Goal: Task Accomplishment & Management: Manage account settings

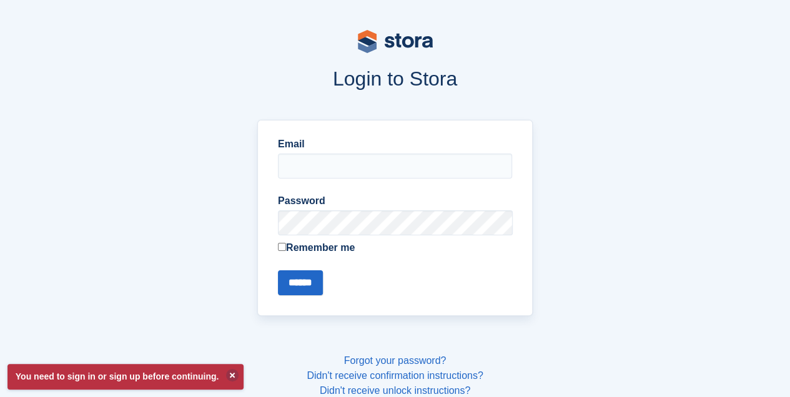
type input "**********"
click at [300, 277] on input "******" at bounding box center [300, 282] width 45 height 25
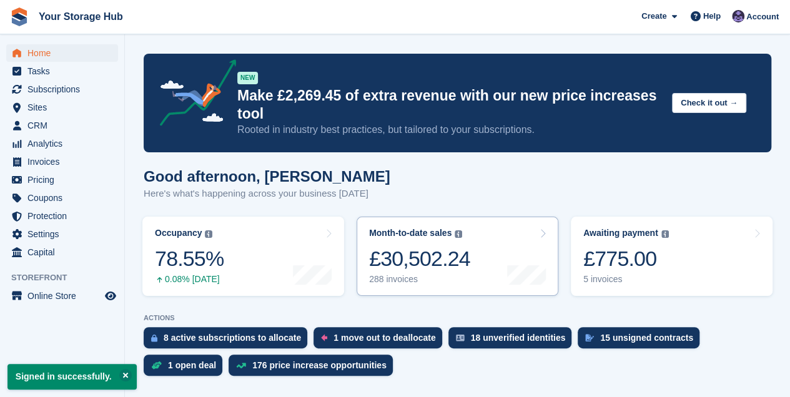
scroll to position [83, 0]
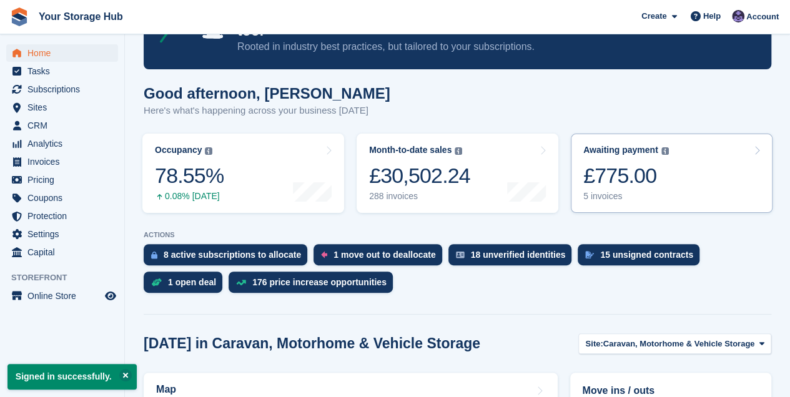
click at [588, 189] on div "£775.00" at bounding box center [626, 176] width 86 height 26
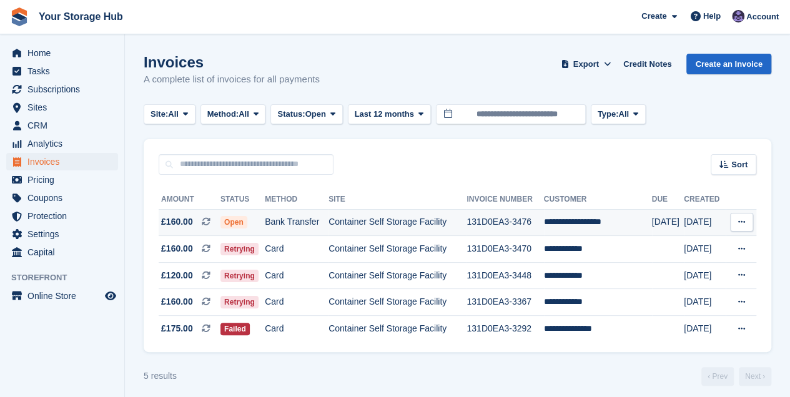
click at [742, 222] on icon at bounding box center [741, 222] width 7 height 8
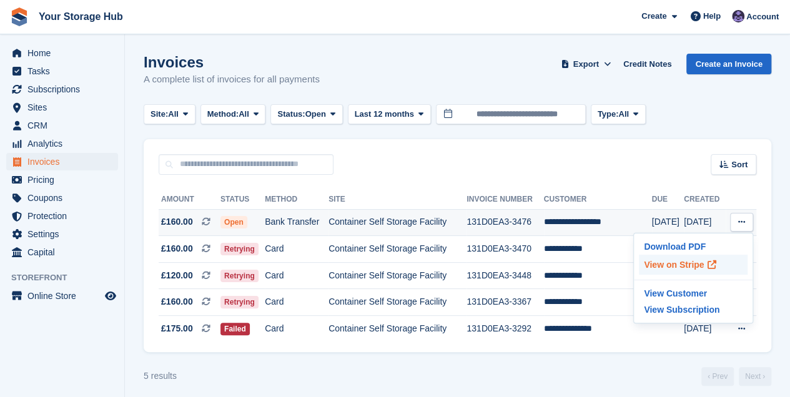
click at [674, 265] on p "View on Stripe" at bounding box center [693, 265] width 109 height 20
click at [42, 53] on span "Home" at bounding box center [64, 52] width 75 height 17
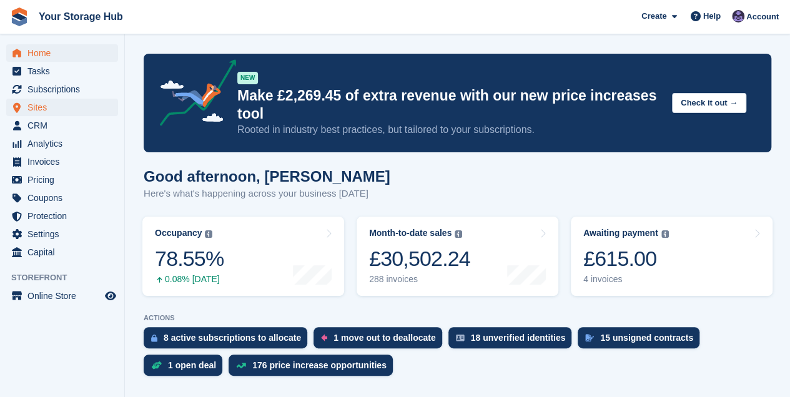
scroll to position [41, 0]
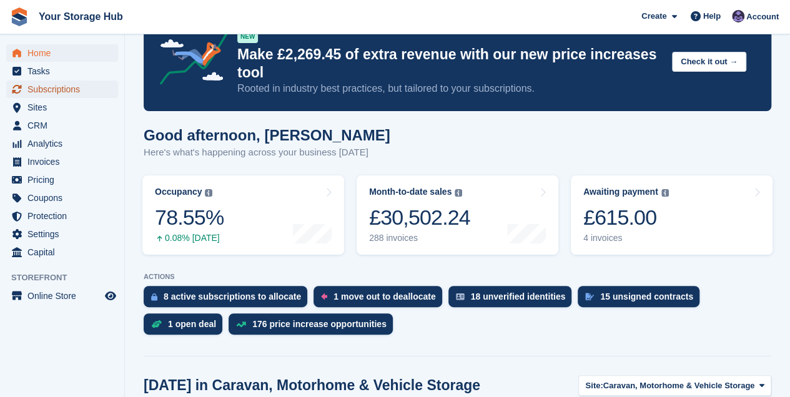
click at [47, 92] on span "Subscriptions" at bounding box center [64, 89] width 75 height 17
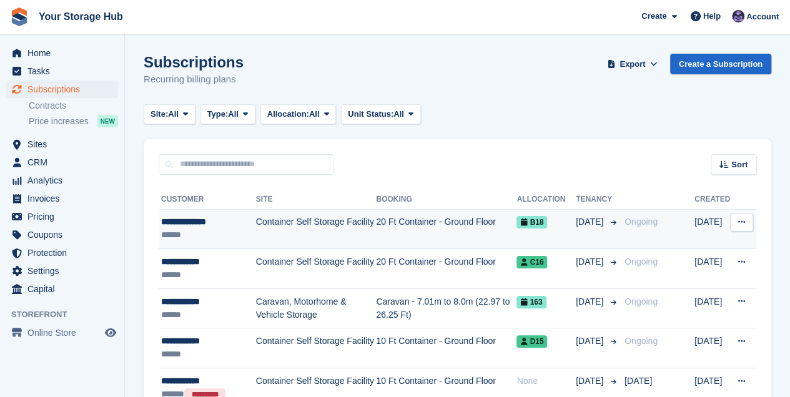
scroll to position [41, 0]
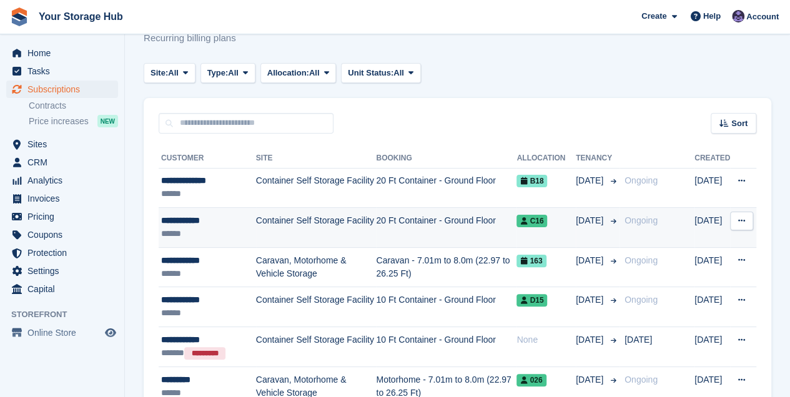
click at [219, 224] on div "**********" at bounding box center [208, 220] width 95 height 13
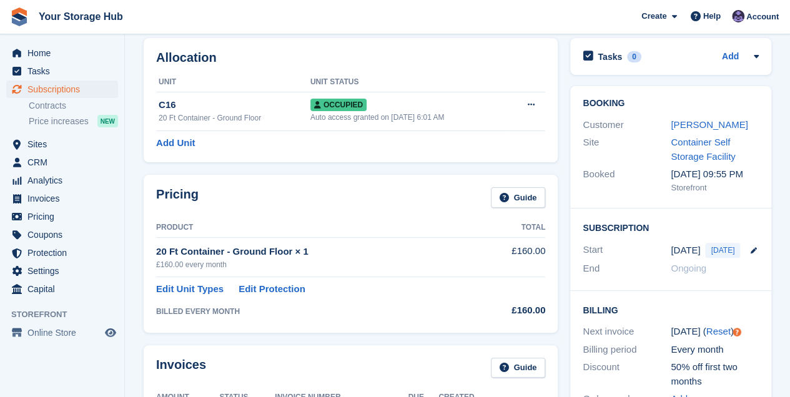
scroll to position [125, 0]
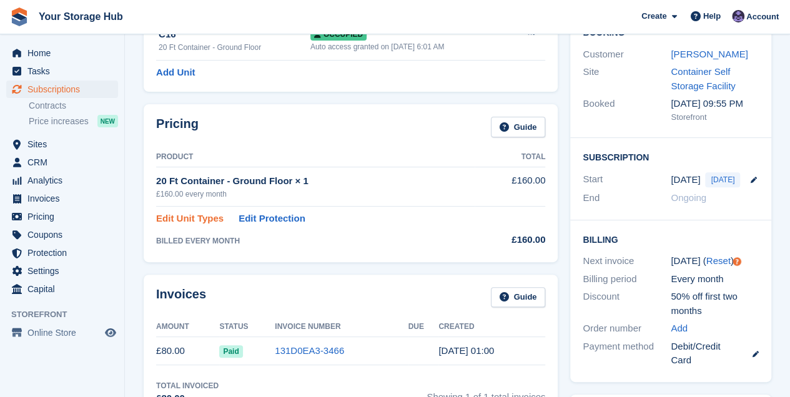
click at [196, 221] on link "Edit Unit Types" at bounding box center [189, 219] width 67 height 14
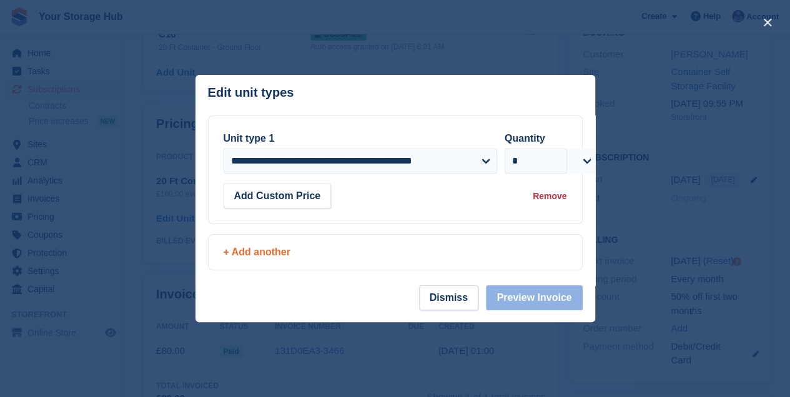
click at [273, 250] on div "+ Add another" at bounding box center [395, 252] width 343 height 15
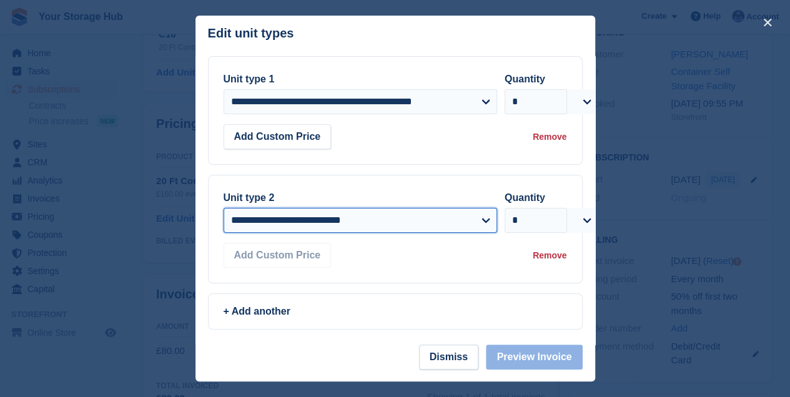
click at [278, 221] on select "**********" at bounding box center [360, 220] width 273 height 25
select select "*****"
click at [224, 208] on select "**********" at bounding box center [360, 220] width 273 height 25
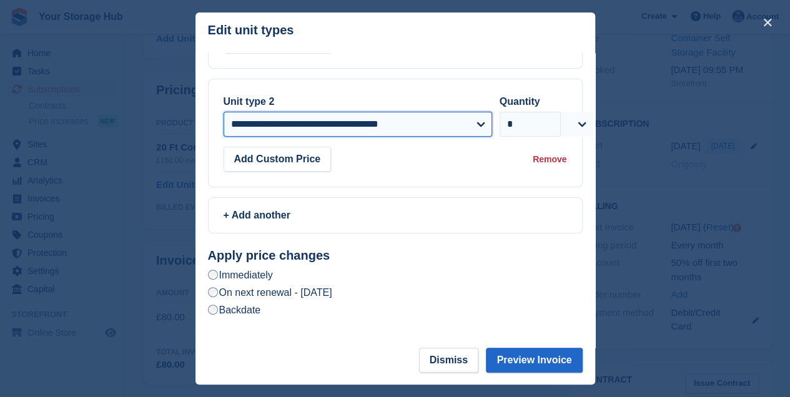
scroll to position [250, 0]
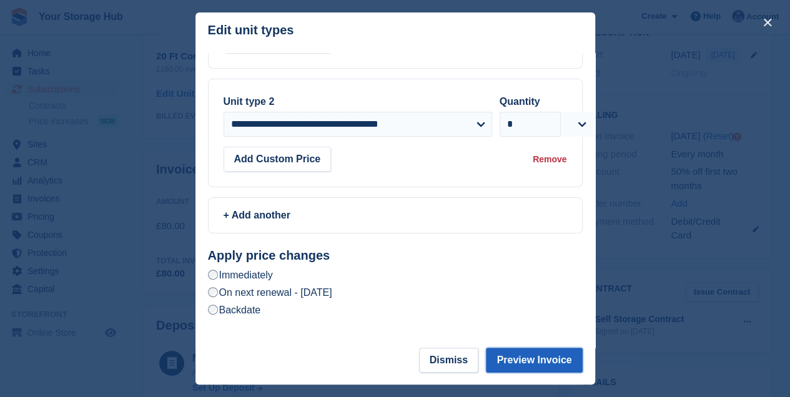
click at [523, 356] on button "Preview Invoice" at bounding box center [534, 360] width 96 height 25
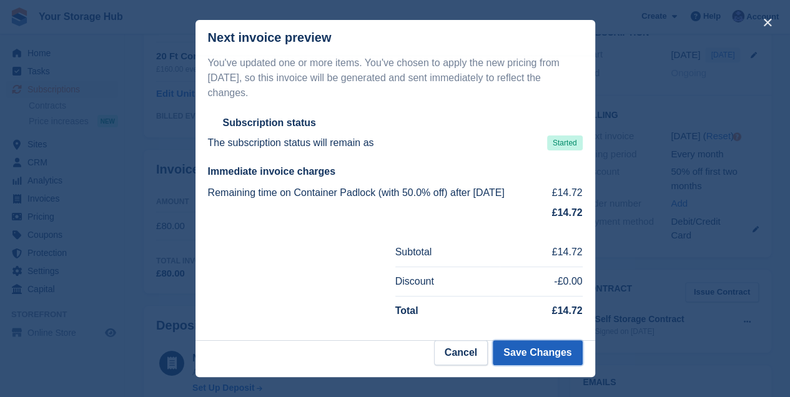
click at [525, 345] on button "Save Changes" at bounding box center [537, 352] width 89 height 25
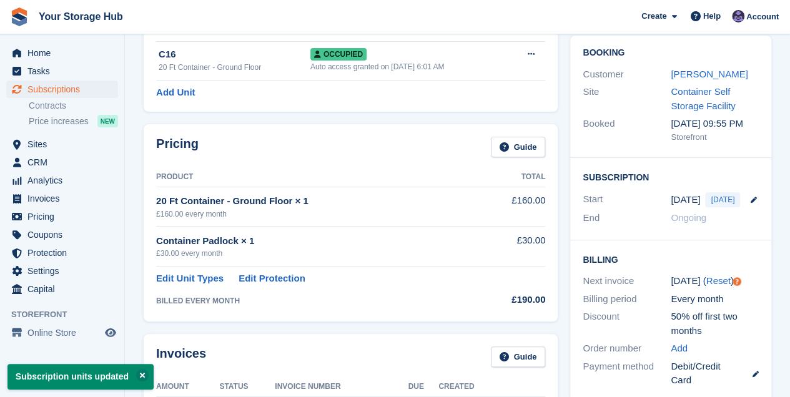
scroll to position [125, 0]
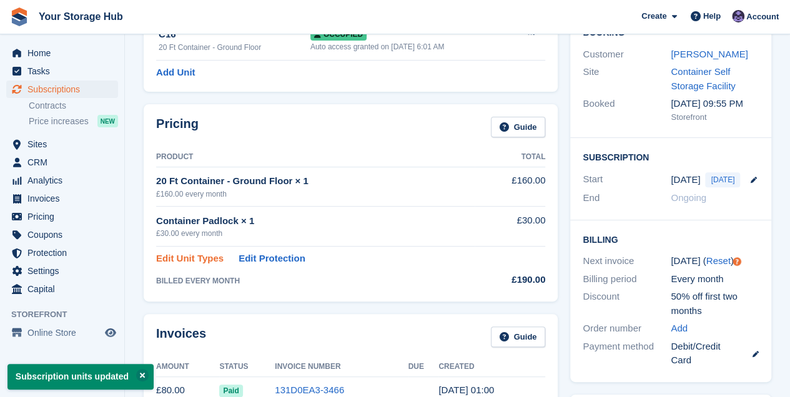
click at [191, 259] on link "Edit Unit Types" at bounding box center [189, 259] width 67 height 14
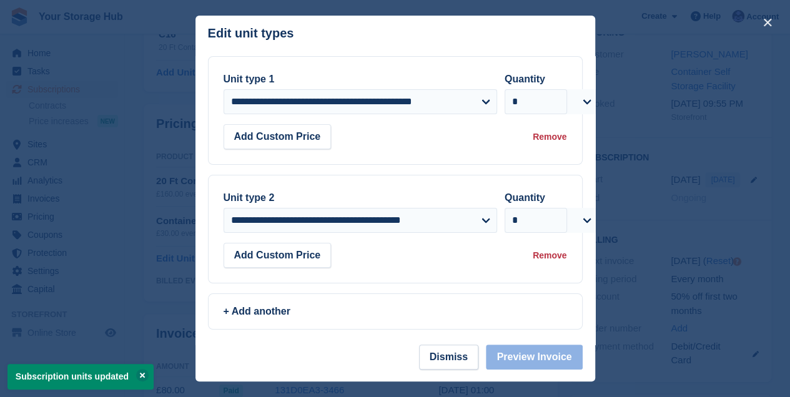
click at [561, 255] on div "Remove" at bounding box center [550, 255] width 34 height 13
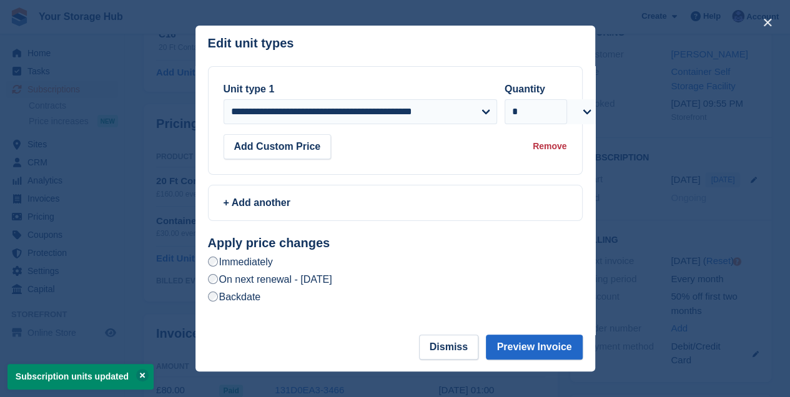
click at [256, 278] on label "On next renewal - Thursday, 25th September, 2025" at bounding box center [270, 279] width 124 height 13
click at [546, 352] on button "Preview Invoice" at bounding box center [534, 347] width 96 height 25
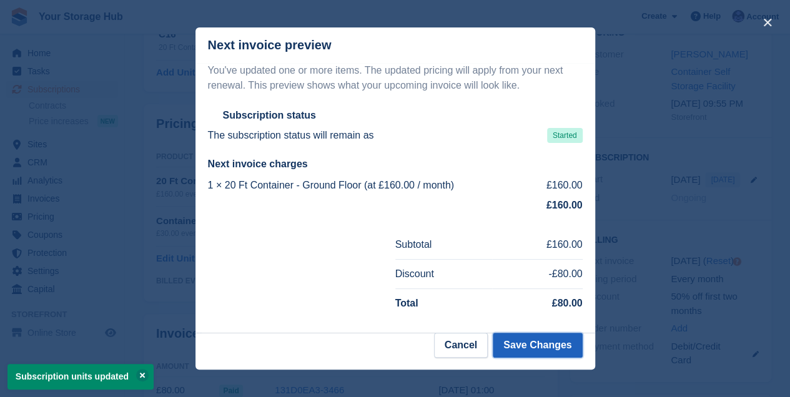
click at [547, 349] on button "Save Changes" at bounding box center [537, 345] width 89 height 25
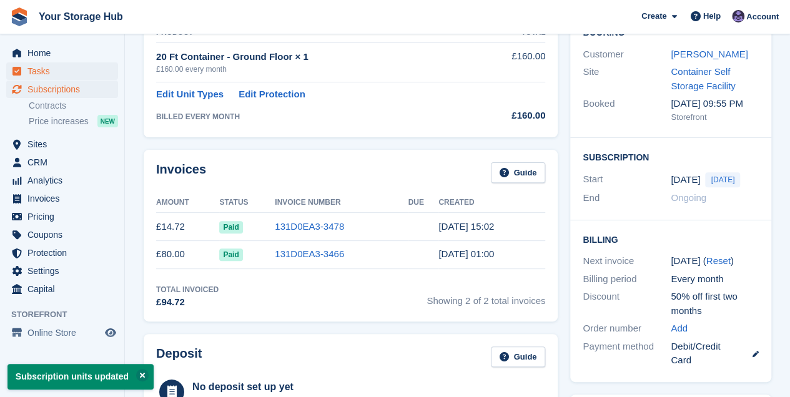
scroll to position [0, 0]
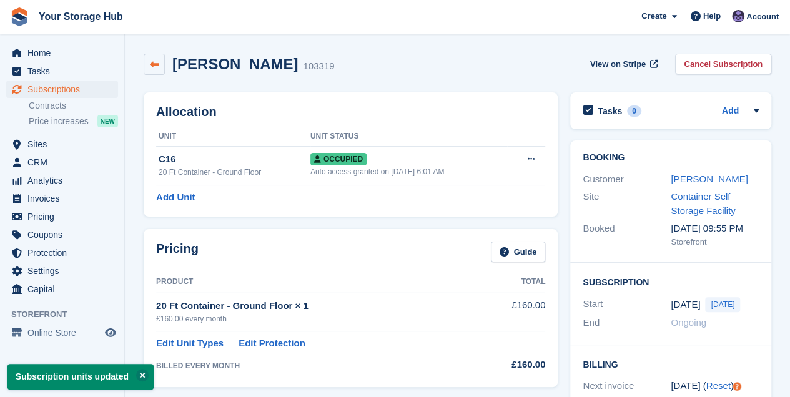
click at [144, 62] on link at bounding box center [154, 64] width 21 height 21
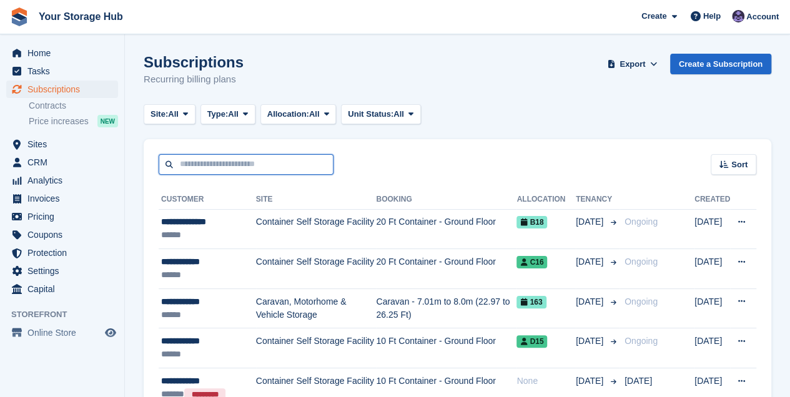
drag, startPoint x: 218, startPoint y: 158, endPoint x: 224, endPoint y: 159, distance: 6.3
click at [218, 158] on input "text" at bounding box center [246, 164] width 175 height 21
type input "******"
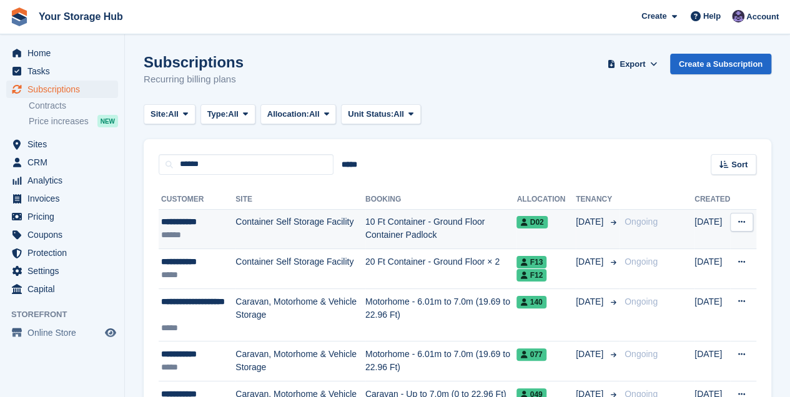
click at [322, 220] on td "Container Self Storage Facility" at bounding box center [300, 229] width 130 height 40
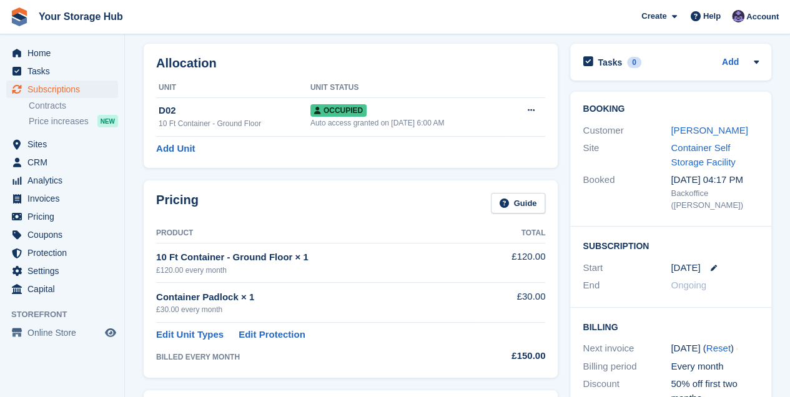
scroll to position [83, 0]
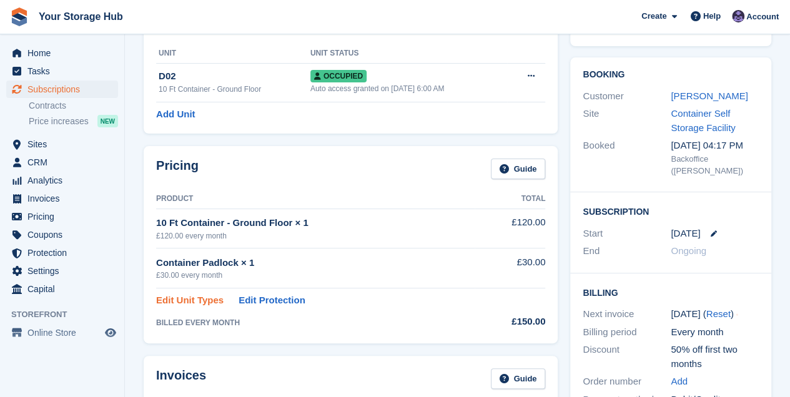
click at [200, 295] on link "Edit Unit Types" at bounding box center [189, 300] width 67 height 14
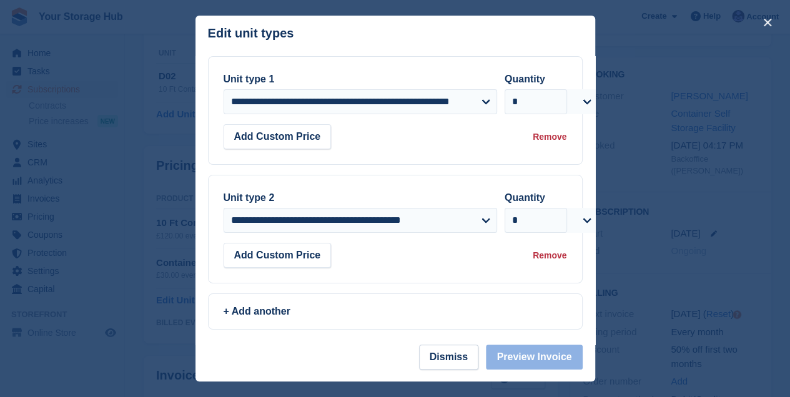
click at [551, 253] on div "Remove" at bounding box center [550, 255] width 34 height 13
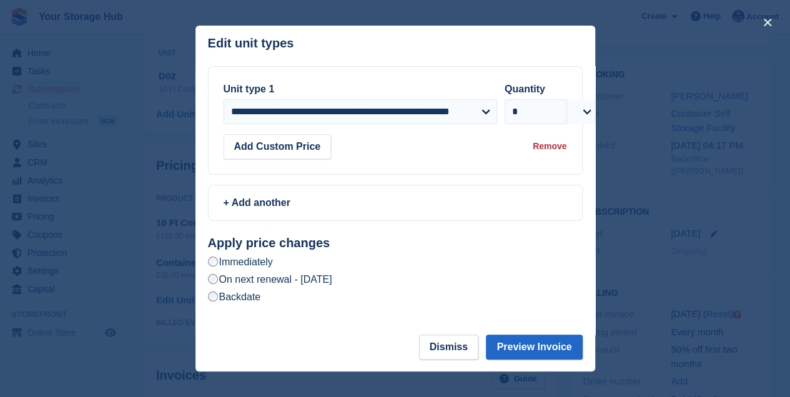
click at [312, 278] on label "On next renewal - [DATE]" at bounding box center [270, 279] width 124 height 13
click at [515, 343] on button "Preview Invoice" at bounding box center [534, 347] width 96 height 25
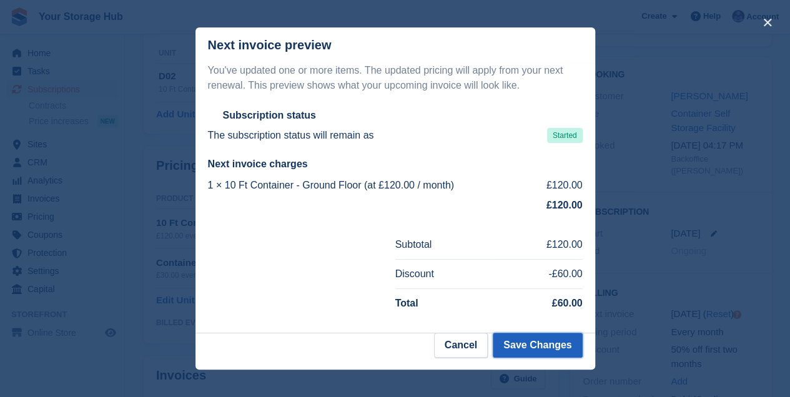
click at [526, 345] on button "Save Changes" at bounding box center [537, 345] width 89 height 25
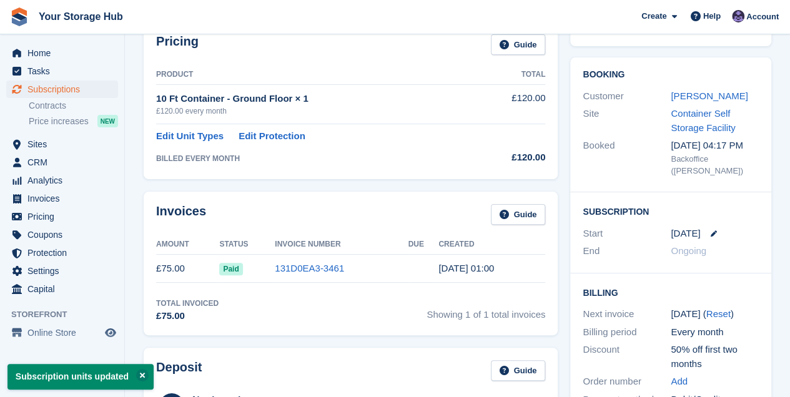
scroll to position [0, 0]
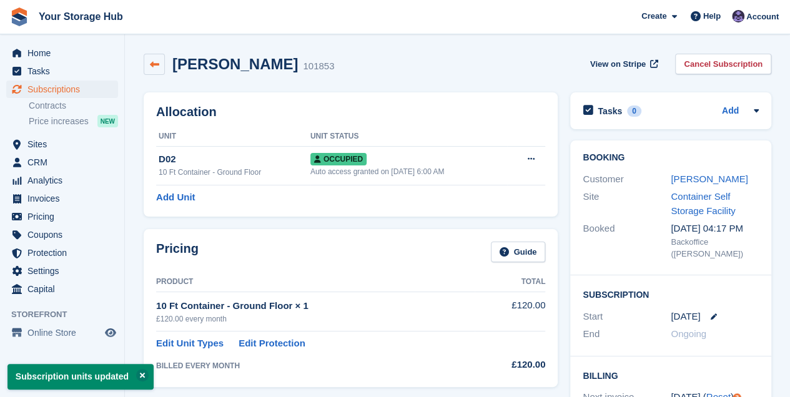
click at [164, 70] on link at bounding box center [154, 64] width 21 height 21
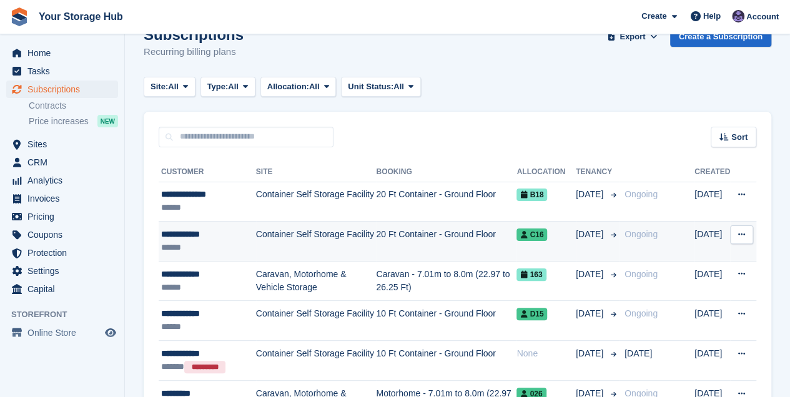
scroll to position [41, 0]
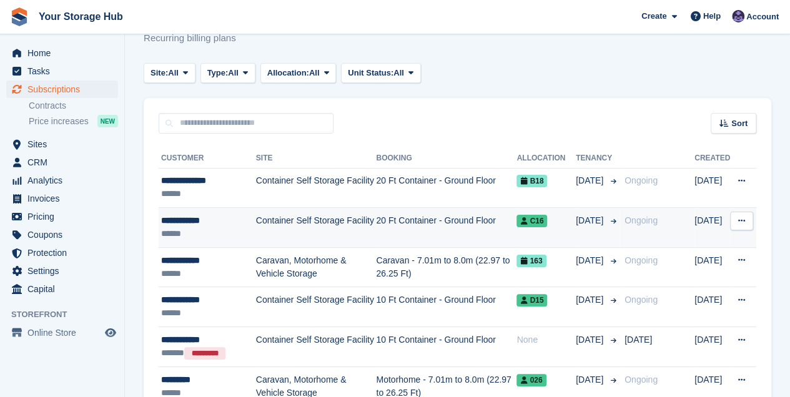
click at [199, 222] on div "**********" at bounding box center [208, 220] width 95 height 13
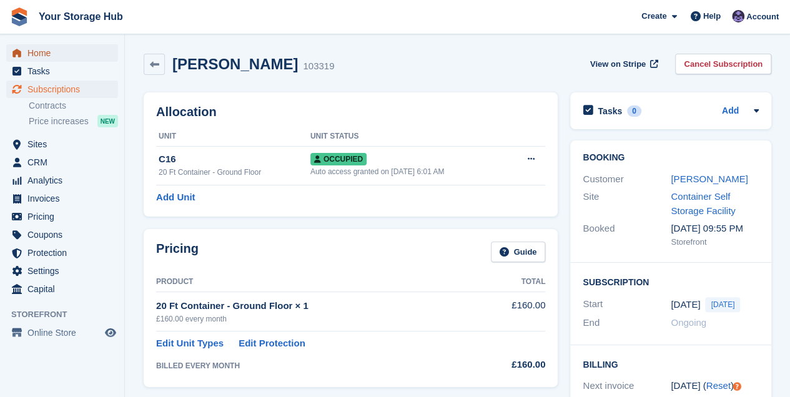
click at [50, 54] on span "Home" at bounding box center [64, 52] width 75 height 17
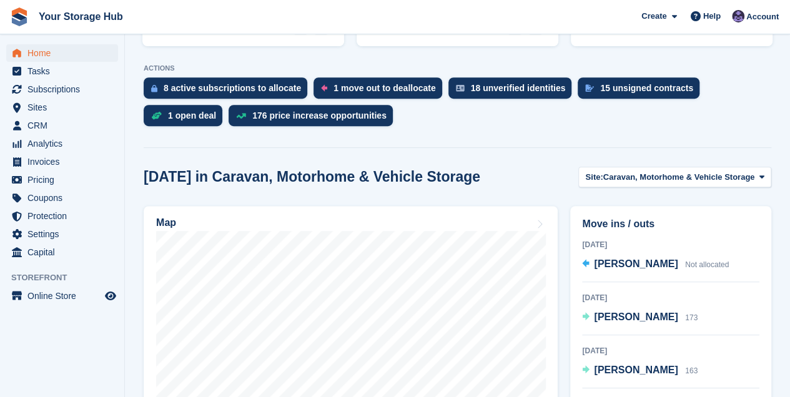
scroll to position [208, 0]
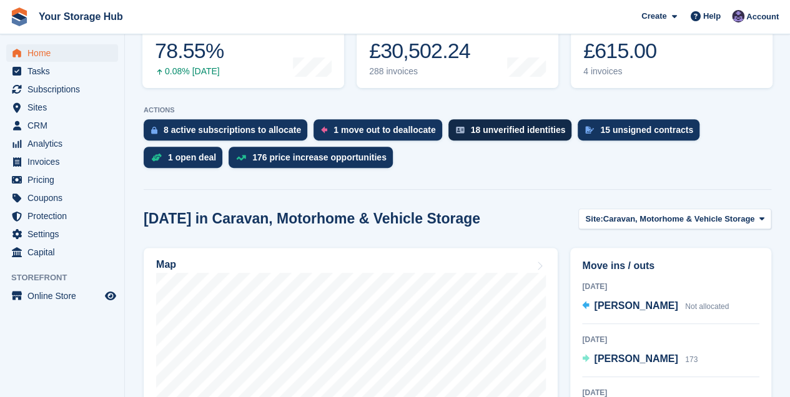
click at [486, 139] on div "18 unverified identities" at bounding box center [510, 129] width 124 height 21
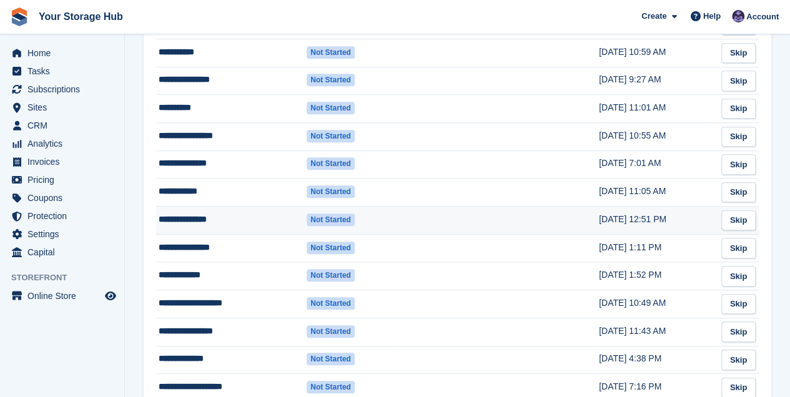
scroll to position [375, 0]
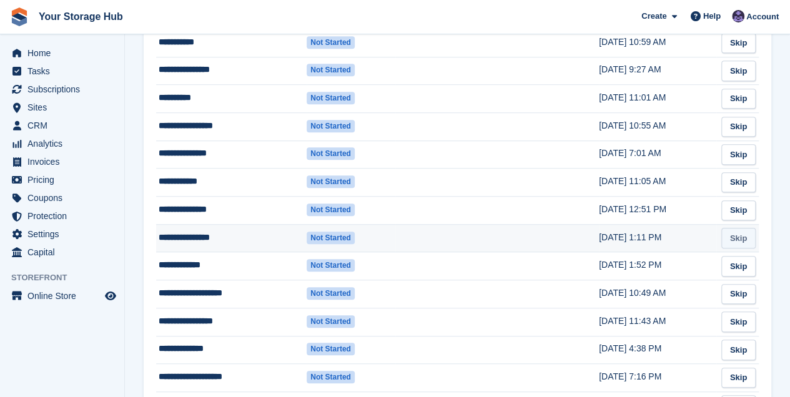
click at [735, 236] on link "Skip" at bounding box center [738, 238] width 34 height 21
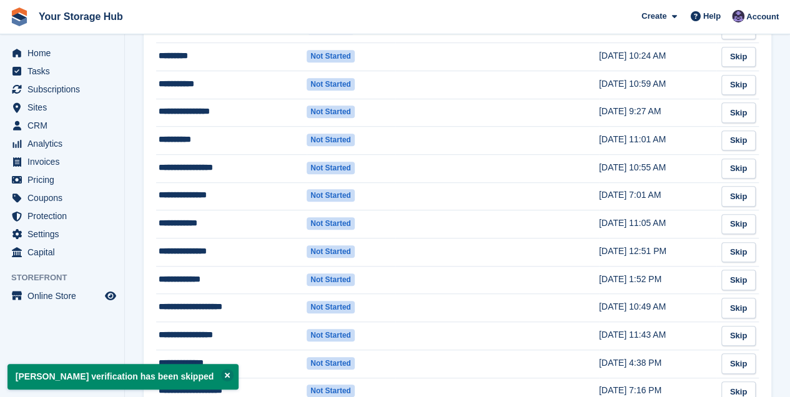
scroll to position [416, 0]
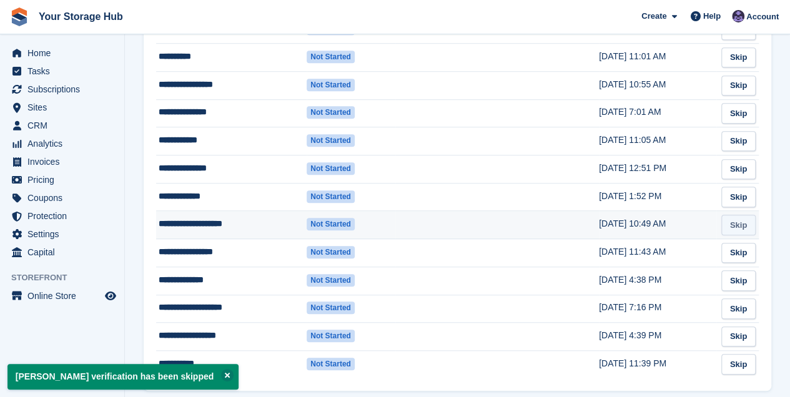
click at [740, 224] on link "Skip" at bounding box center [738, 225] width 34 height 21
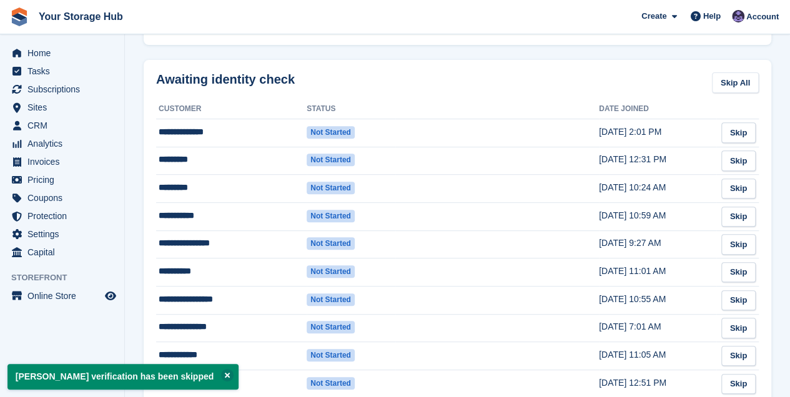
scroll to position [208, 0]
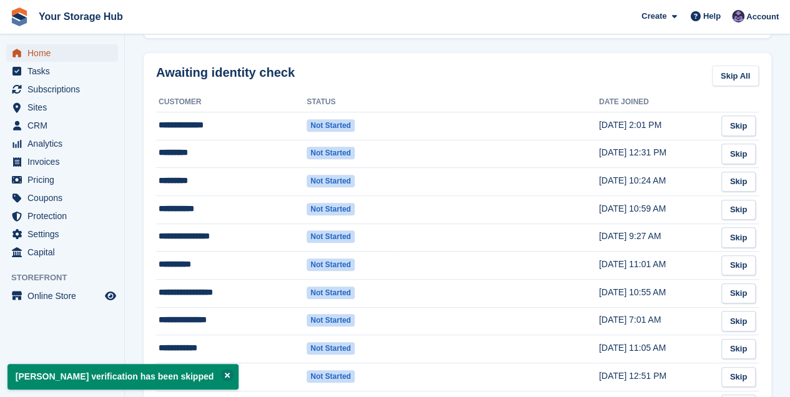
click at [46, 52] on span "Home" at bounding box center [64, 52] width 75 height 17
